Goal: Information Seeking & Learning: Learn about a topic

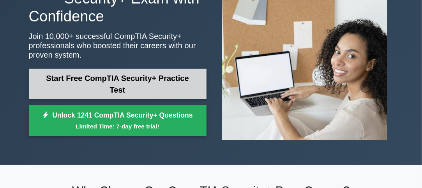
click at [180, 86] on link "Start Free CompTIA Security+ Practice Test" at bounding box center [118, 84] width 178 height 30
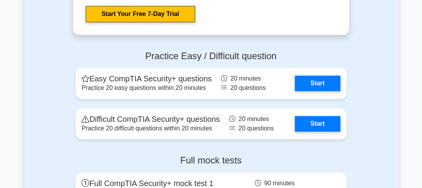
scroll to position [1586, 0]
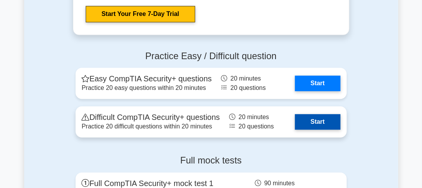
click at [295, 124] on link "Start" at bounding box center [317, 122] width 45 height 16
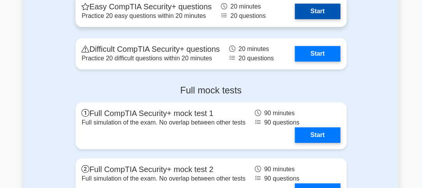
scroll to position [1661, 0]
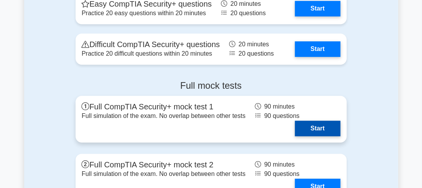
click at [295, 124] on link "Start" at bounding box center [317, 129] width 45 height 16
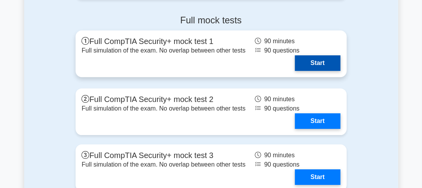
scroll to position [1728, 0]
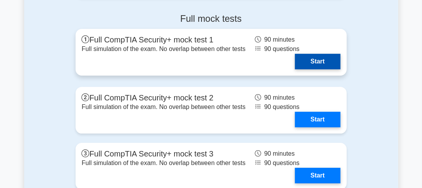
click at [295, 112] on link "Start" at bounding box center [317, 120] width 45 height 16
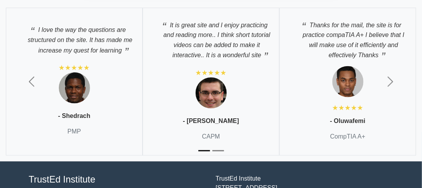
scroll to position [2250, 0]
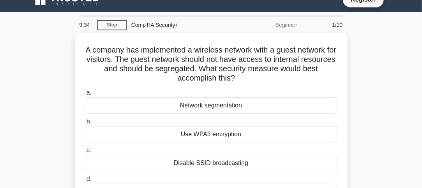
scroll to position [12, 0]
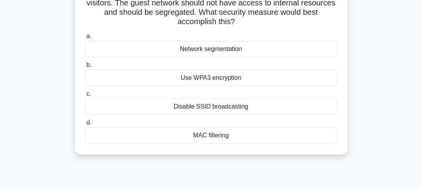
scroll to position [24, 0]
